Goal: Task Accomplishment & Management: Manage account settings

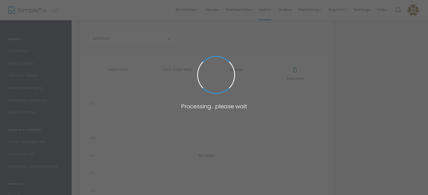
type input "[URL][DOMAIN_NAME][PERSON_NAME]"
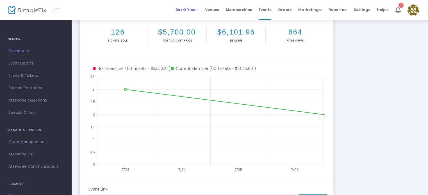
click at [198, 12] on span "Box Office Sell Tickets Bookings Sell Season Pass" at bounding box center [186, 10] width 23 height 14
click at [197, 11] on span "Box Office" at bounding box center [186, 9] width 23 height 5
click at [20, 154] on span "Attendee List" at bounding box center [35, 154] width 55 height 7
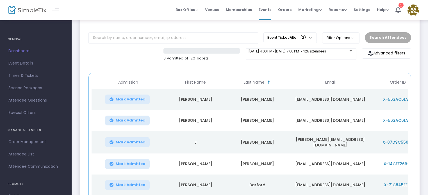
scroll to position [28, 0]
